Goal: Find specific page/section

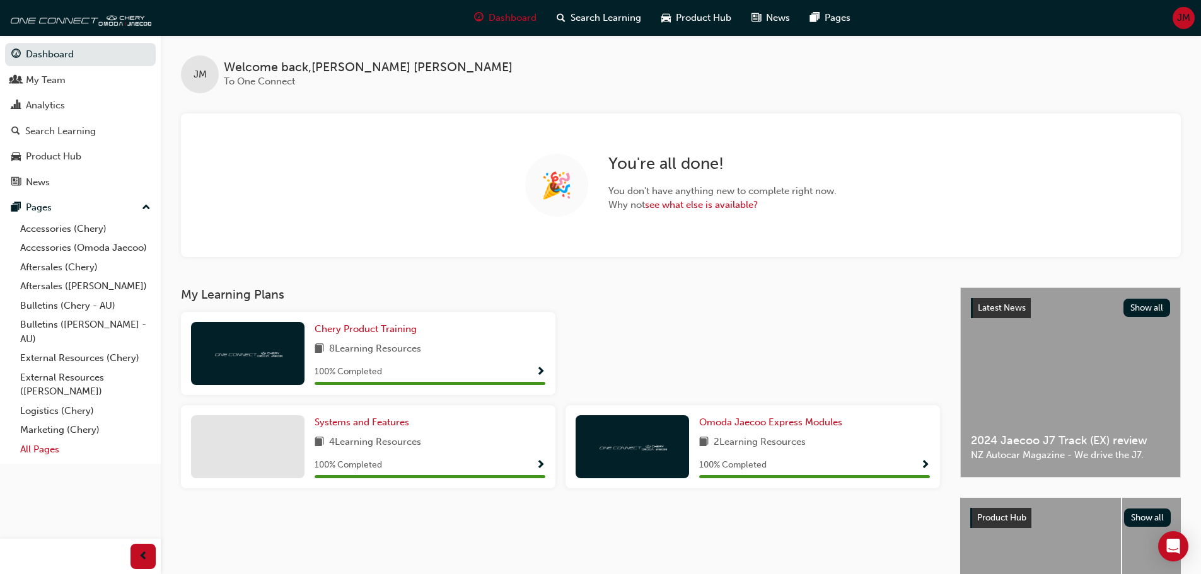
click at [45, 455] on link "All Pages" at bounding box center [85, 450] width 141 height 20
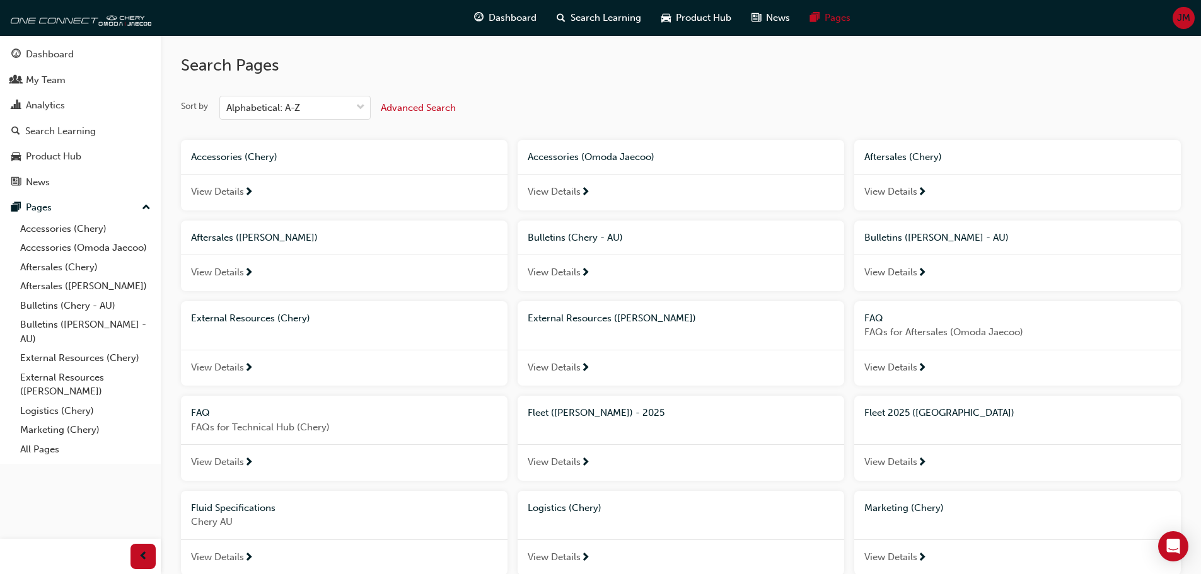
click at [896, 409] on span "Fleet 2025 ([GEOGRAPHIC_DATA])" at bounding box center [939, 412] width 150 height 11
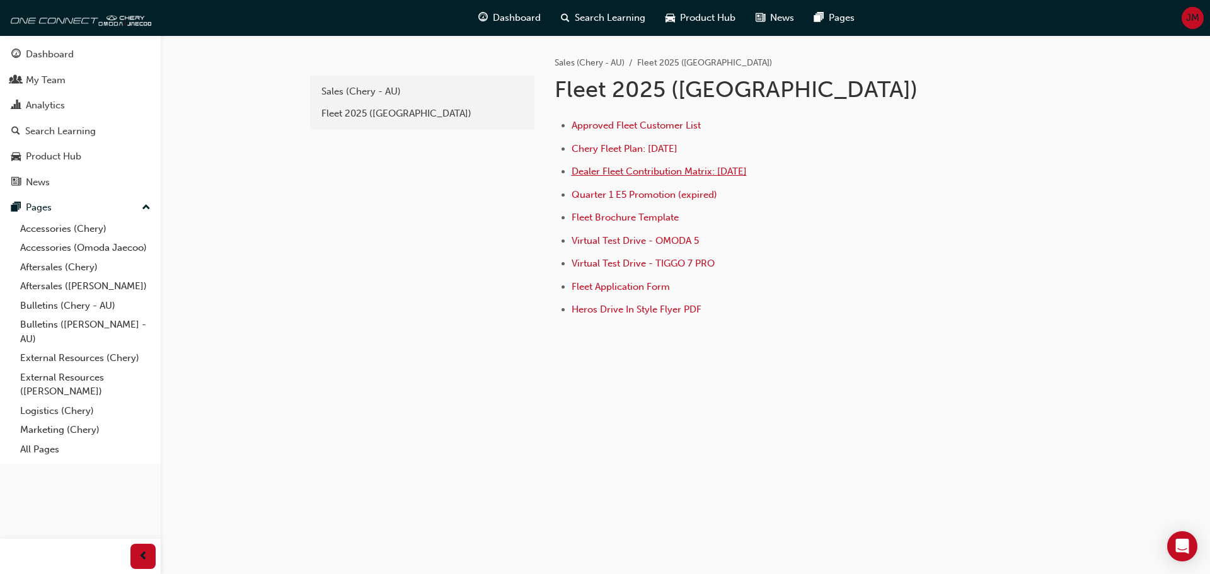
click at [631, 176] on span "Dealer Fleet Contribution Matrix: [DATE]" at bounding box center [659, 171] width 175 height 11
